Goal: Find specific page/section: Find specific page/section

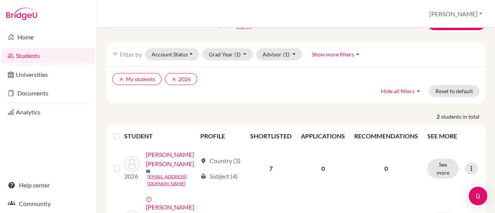
scroll to position [20, 0]
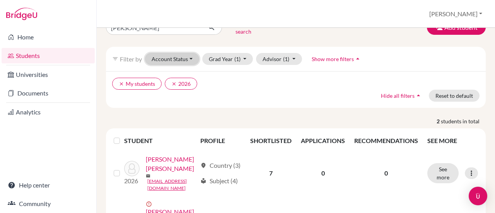
click at [187, 55] on button "Account Status" at bounding box center [172, 59] width 54 height 12
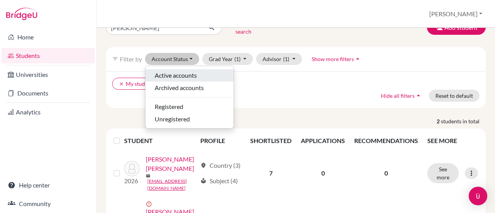
click at [191, 71] on span "Active accounts" at bounding box center [176, 75] width 42 height 9
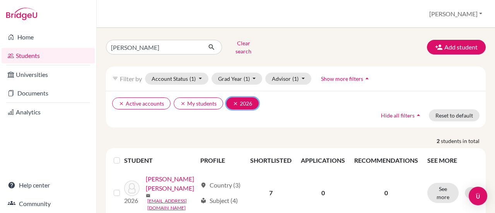
click at [233, 101] on icon "clear" at bounding box center [235, 103] width 5 height 5
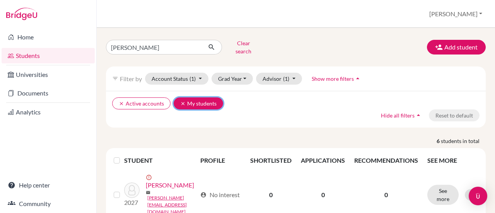
click at [178, 97] on button "clear My students" at bounding box center [198, 103] width 49 height 12
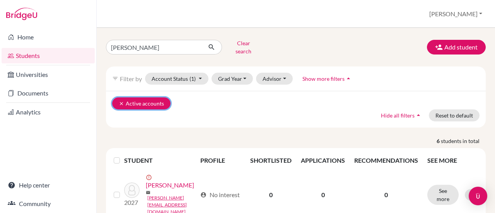
click at [121, 101] on icon "clear" at bounding box center [121, 103] width 5 height 5
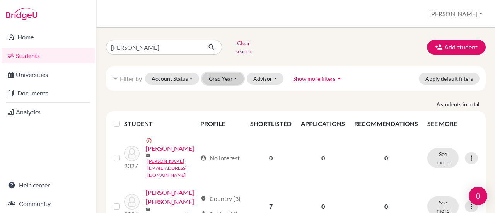
click at [231, 73] on button "Grad Year" at bounding box center [223, 79] width 42 height 12
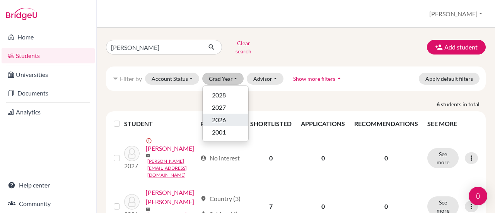
click at [231, 116] on div "2026" at bounding box center [225, 119] width 27 height 9
